Goal: Share content

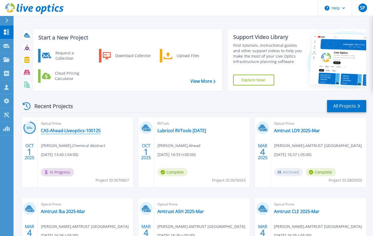
click at [85, 131] on link "CAS-Ahead-Liveoptics-100125" at bounding box center [71, 130] width 60 height 5
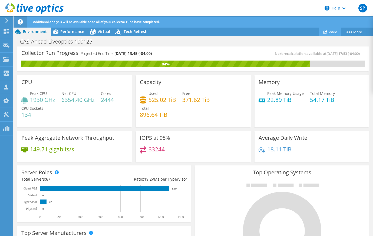
click at [326, 32] on link "Share" at bounding box center [330, 32] width 22 height 8
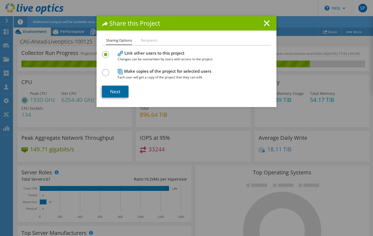
click at [120, 92] on link "Next" at bounding box center [115, 92] width 26 height 12
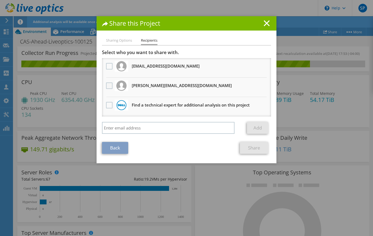
click at [110, 86] on label at bounding box center [110, 85] width 8 height 6
click at [0, 0] on input "checkbox" at bounding box center [0, 0] width 0 height 0
click at [258, 148] on link "Share" at bounding box center [254, 148] width 28 height 12
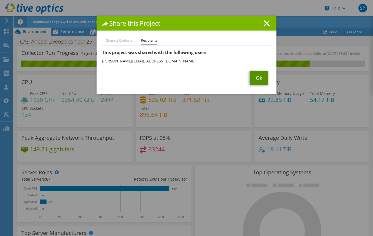
click at [256, 79] on link "Ok" at bounding box center [259, 78] width 19 height 14
